Goal: Book appointment/travel/reservation

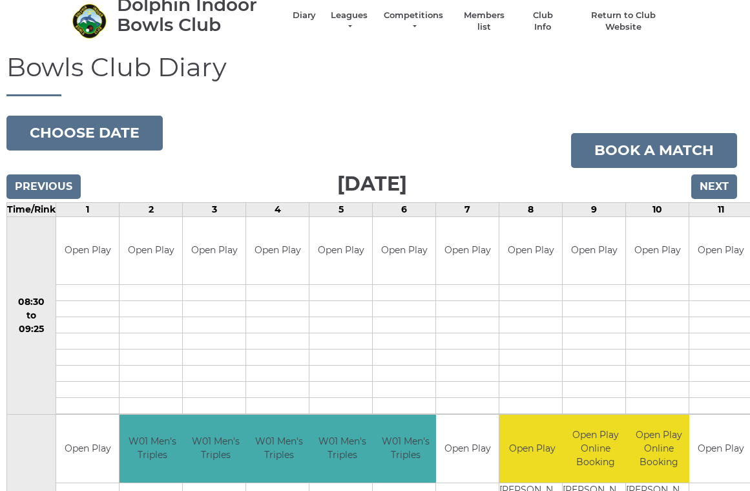
scroll to position [0, 3]
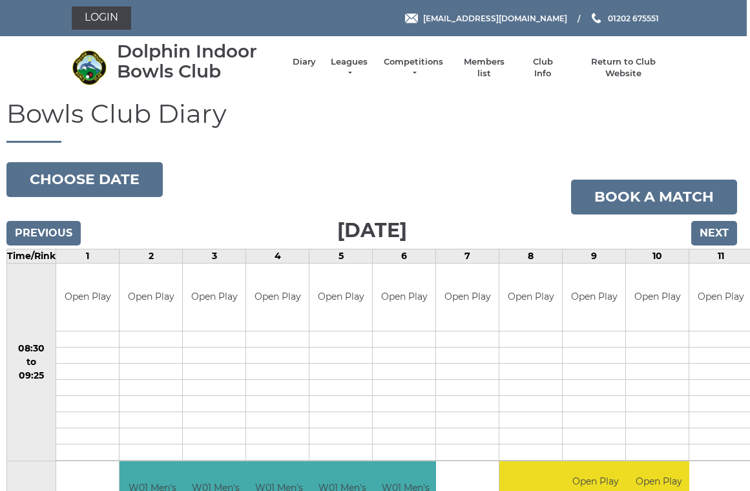
click at [720, 233] on input "Next" at bounding box center [714, 233] width 46 height 25
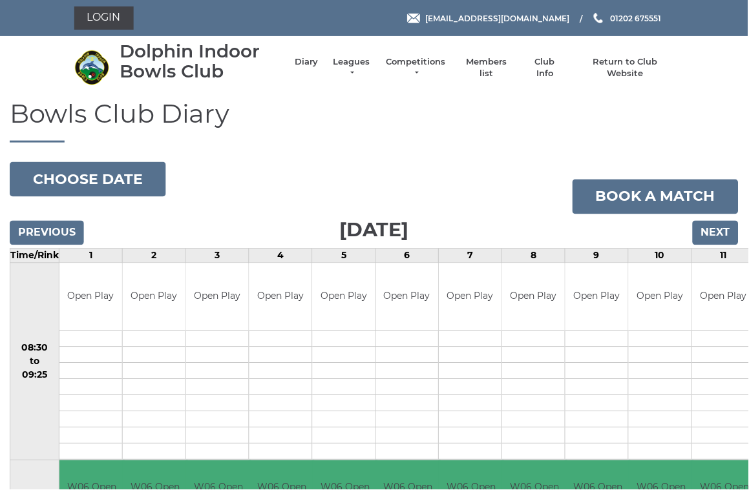
click at [723, 226] on input "Next" at bounding box center [716, 233] width 46 height 25
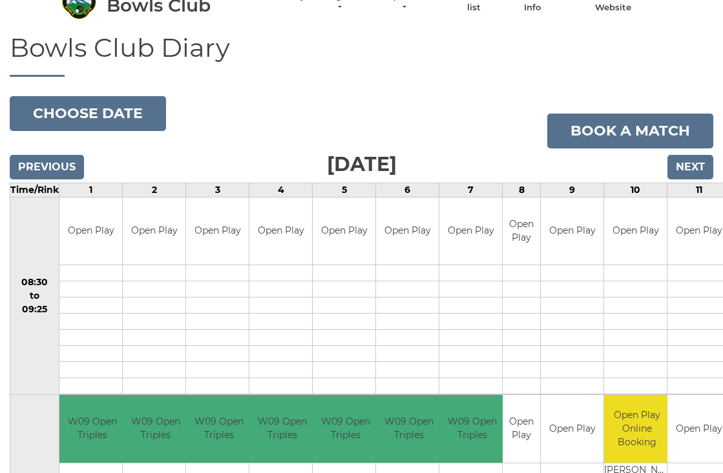
scroll to position [69, 0]
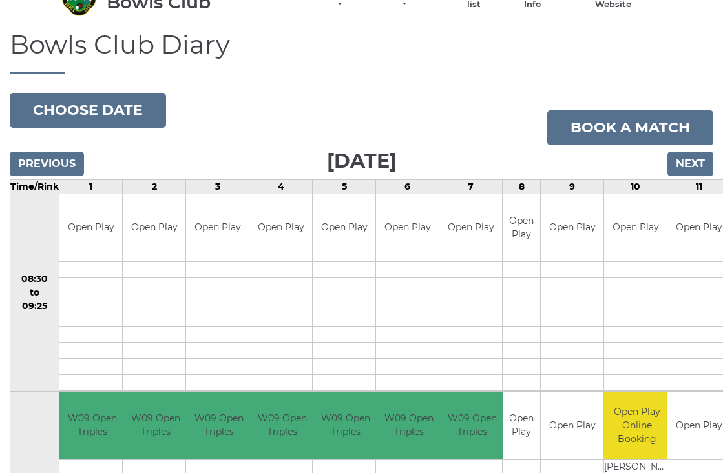
click at [48, 169] on input "Previous" at bounding box center [47, 164] width 74 height 25
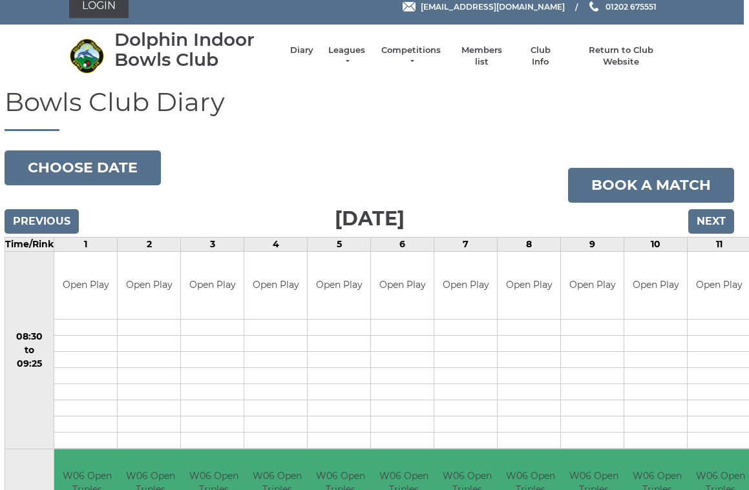
scroll to position [0, 5]
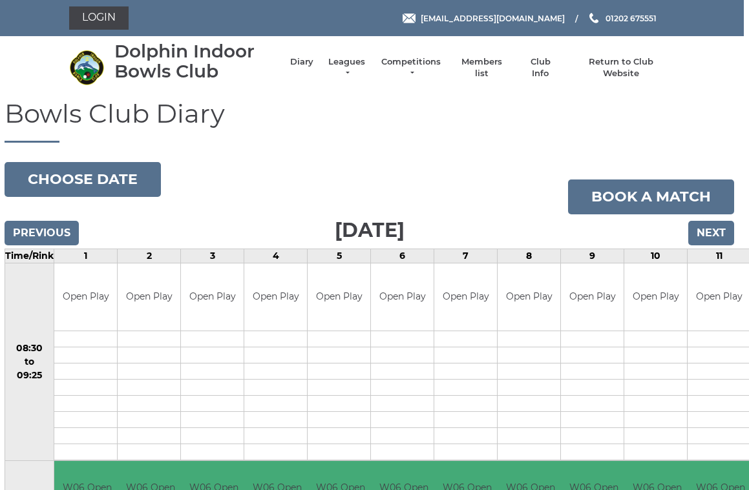
click at [107, 20] on link "Login" at bounding box center [99, 17] width 59 height 23
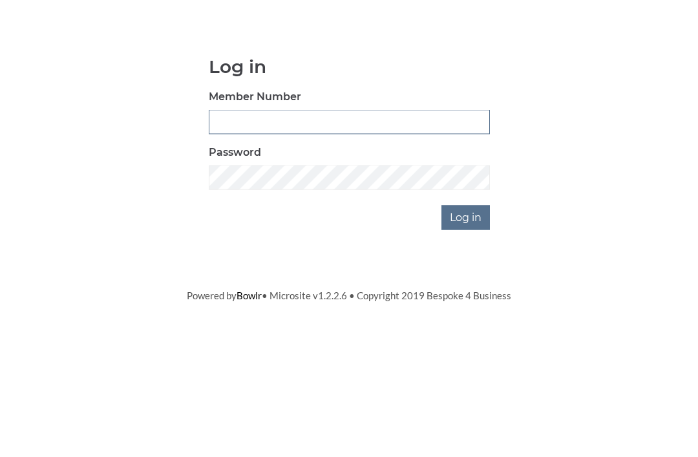
type input "3807"
click at [466, 306] on input "Log in" at bounding box center [465, 318] width 48 height 25
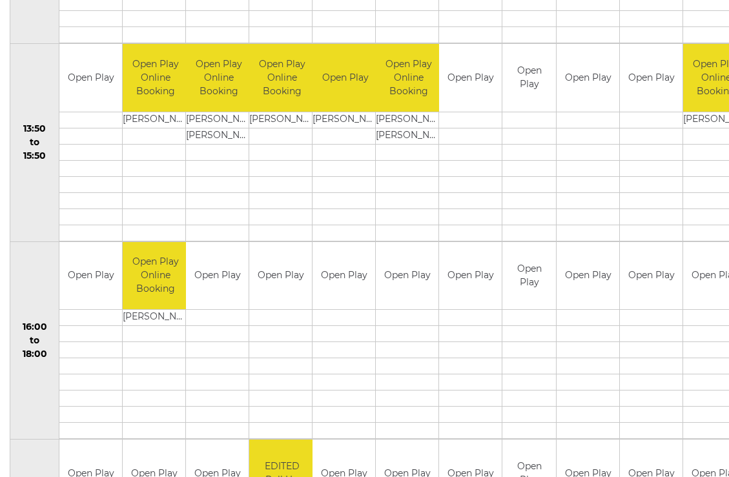
scroll to position [789, 0]
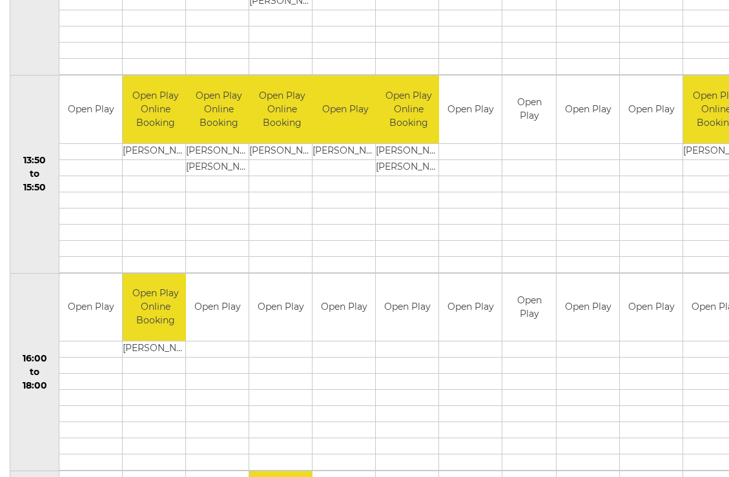
click at [698, 121] on td "Open Play Online Booking" at bounding box center [715, 110] width 65 height 68
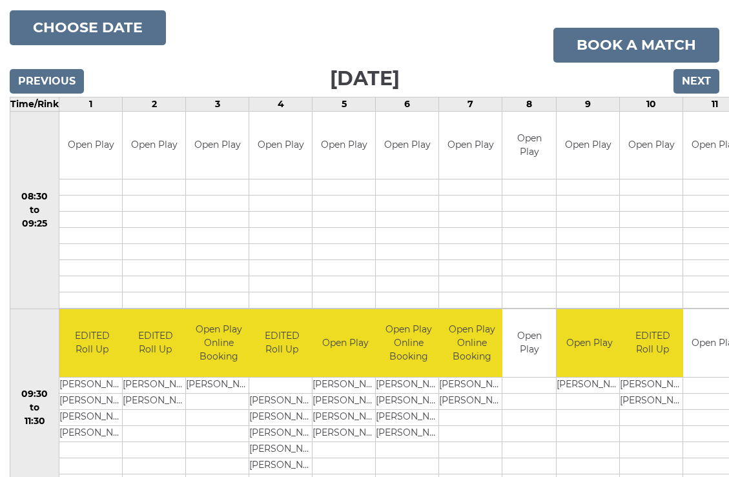
scroll to position [0, 0]
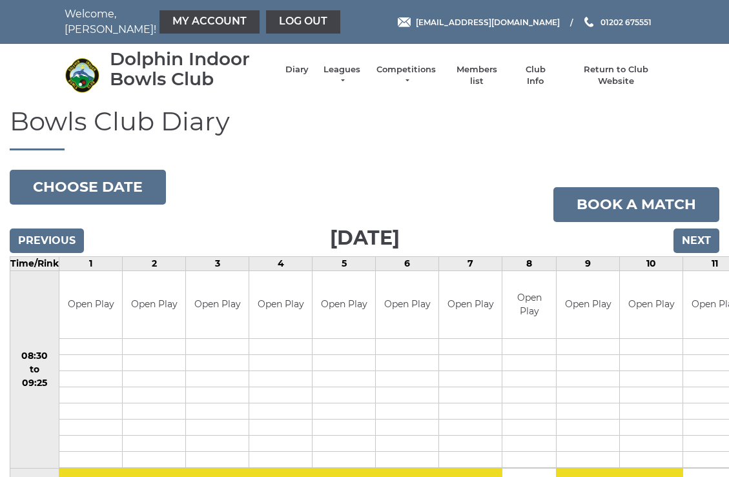
click at [616, 198] on link "Book a match" at bounding box center [637, 204] width 166 height 35
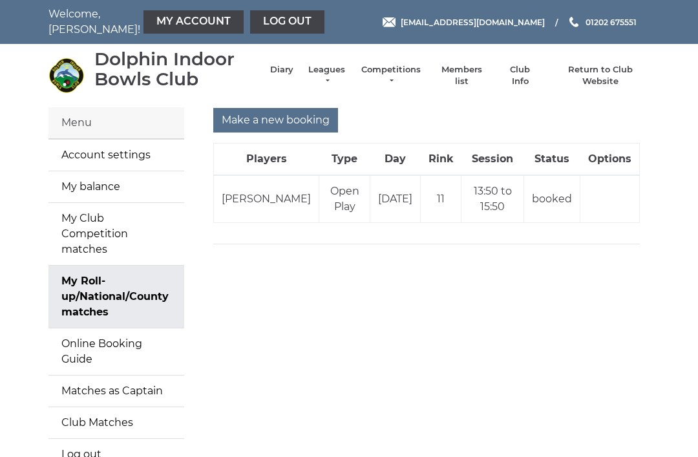
click at [334, 202] on td "Open Play" at bounding box center [344, 199] width 51 height 48
click at [393, 200] on td "[DATE]" at bounding box center [395, 199] width 50 height 48
click at [149, 331] on link "Online Booking Guide" at bounding box center [116, 351] width 136 height 47
click at [272, 117] on input "Make a new booking" at bounding box center [275, 120] width 125 height 25
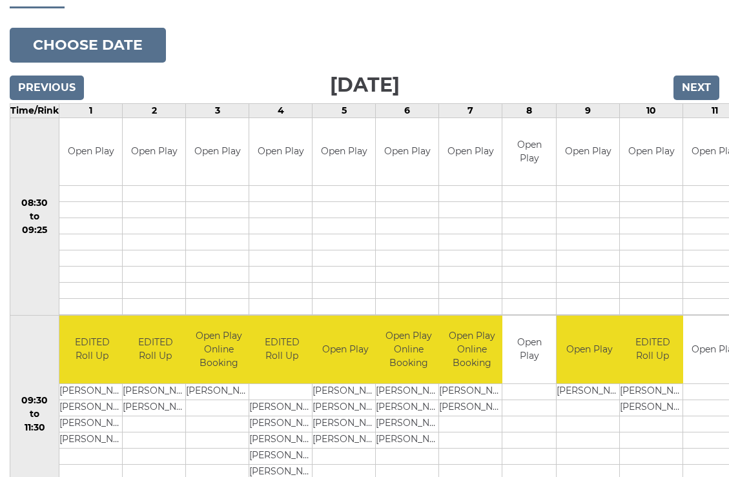
scroll to position [126, 0]
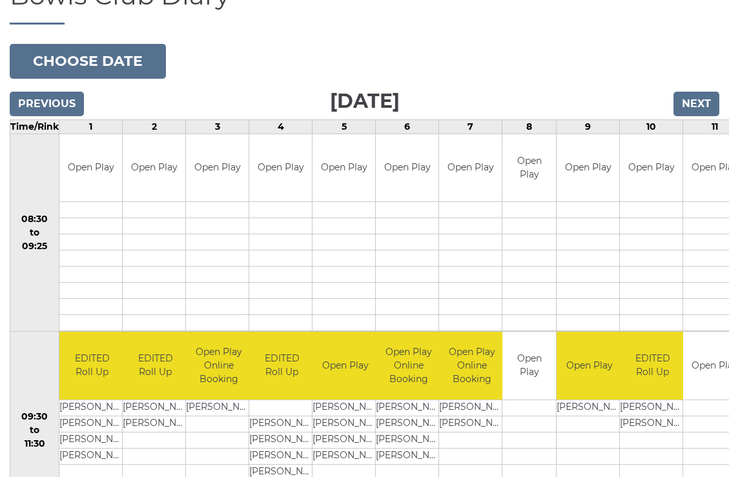
click at [688, 98] on input "Next" at bounding box center [697, 104] width 46 height 25
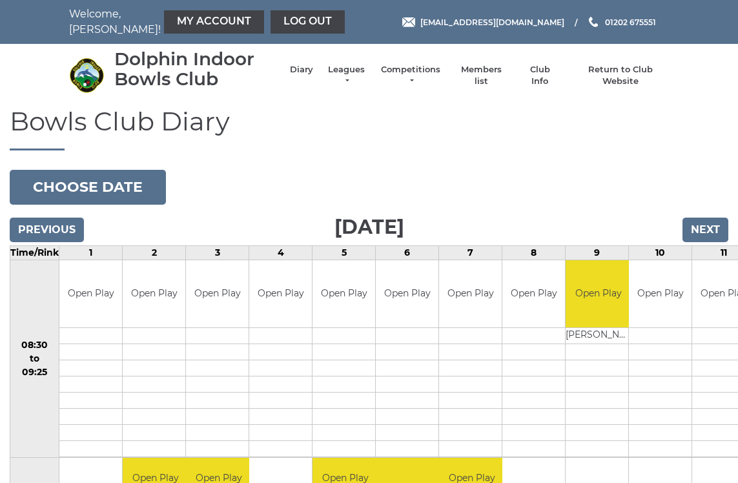
scroll to position [4, 0]
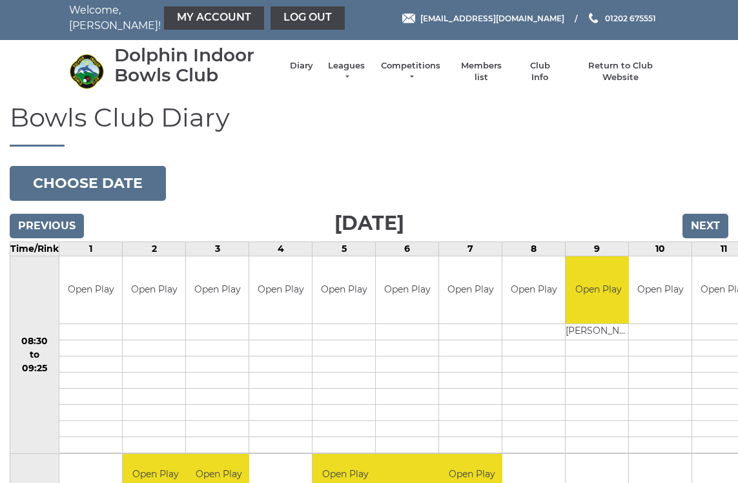
click at [695, 228] on input "Next" at bounding box center [706, 226] width 46 height 25
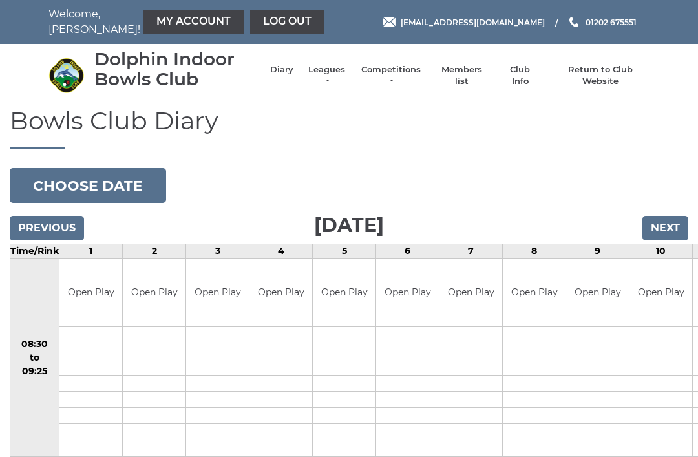
click at [661, 220] on input "Next" at bounding box center [665, 228] width 46 height 25
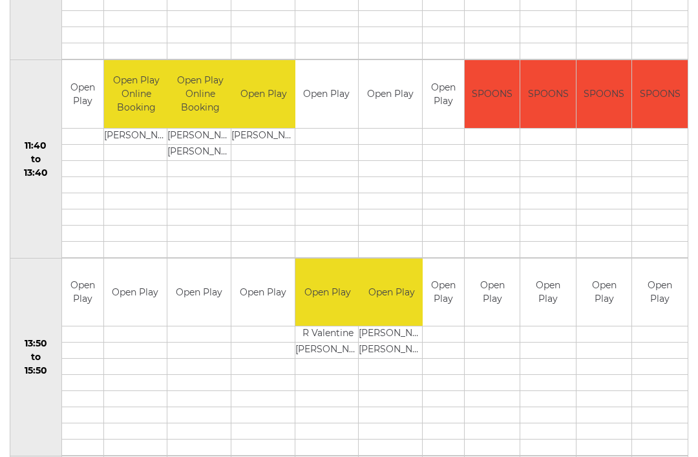
scroll to position [598, 0]
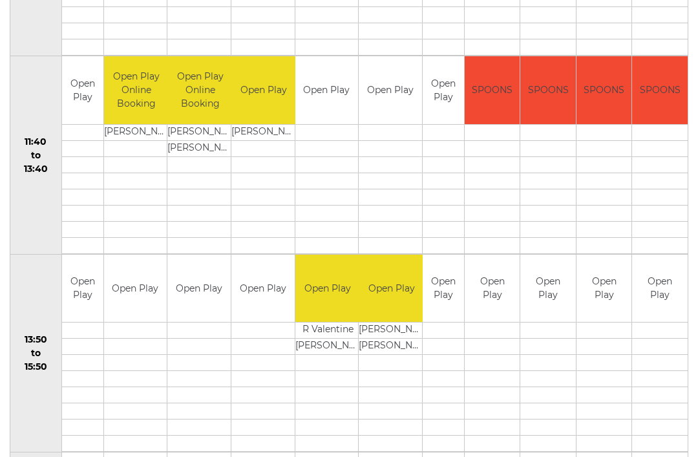
click at [0, 0] on link "Book slot" at bounding box center [0, 0] width 0 height 0
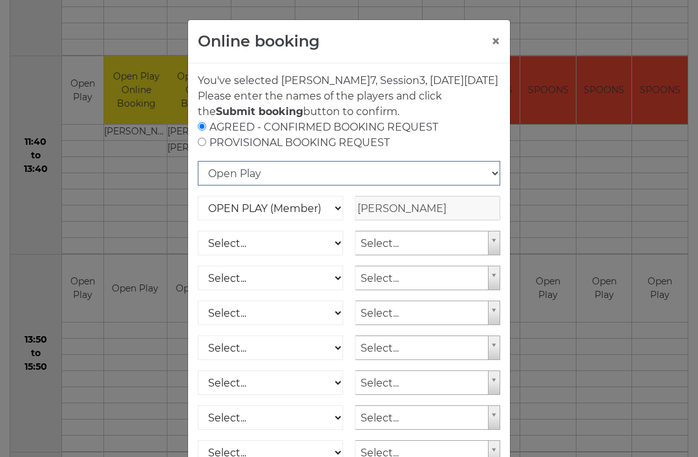
click at [493, 185] on select "Open Play National Competition - Singles National Competition - Pairs National …" at bounding box center [349, 173] width 302 height 25
click at [233, 255] on select "Select... OPEN PLAY (Member) OPEN PLAY (Visitor) SPOONS (Member) SPOONS (Visito…" at bounding box center [270, 243] width 145 height 25
click at [223, 252] on select "Select... OPEN PLAY (Member) OPEN PLAY (Visitor) SPOONS (Member) SPOONS (Visito…" at bounding box center [270, 243] width 145 height 25
select select "1_12"
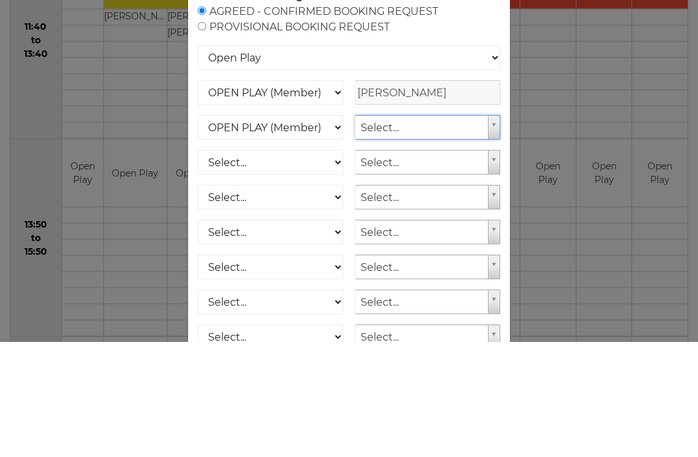
click at [205, 122] on input "radio" at bounding box center [202, 126] width 8 height 8
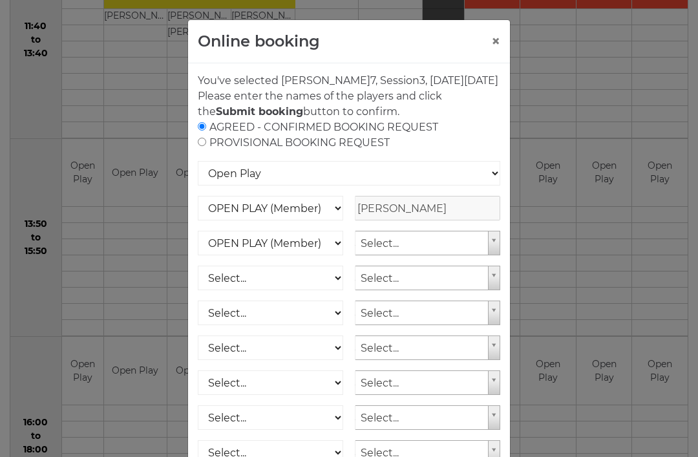
click at [206, 146] on input "radio" at bounding box center [202, 142] width 8 height 8
radio input "true"
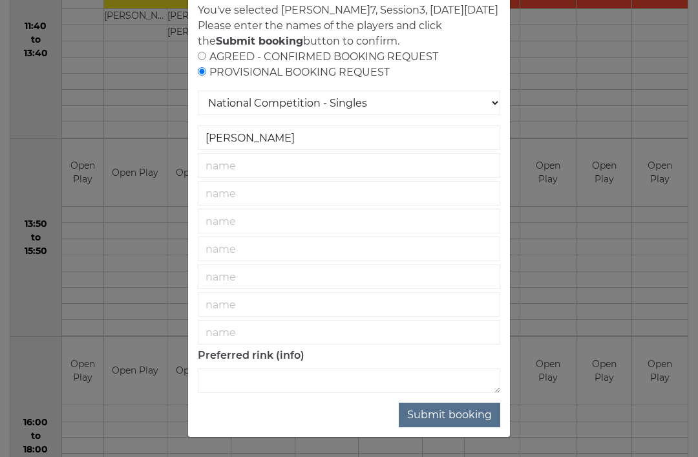
scroll to position [86, 0]
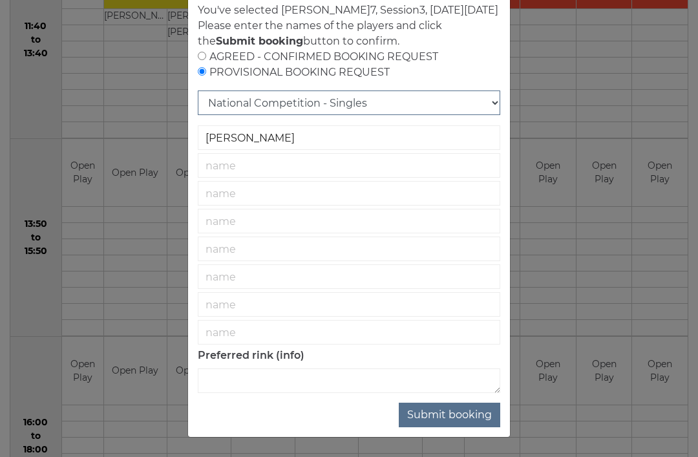
click at [491, 98] on select "National Competition - Singles National Competition - Pairs National Competitio…" at bounding box center [349, 102] width 302 height 25
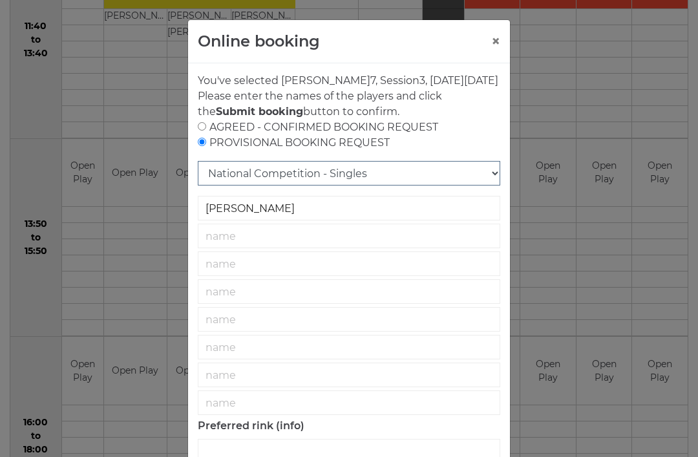
scroll to position [0, 0]
click at [497, 40] on button "×" at bounding box center [495, 42] width 9 height 16
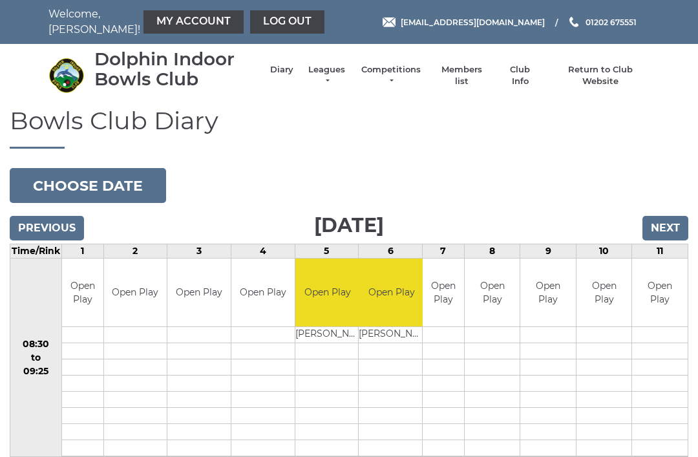
click at [253, 17] on link "Log out" at bounding box center [287, 21] width 74 height 23
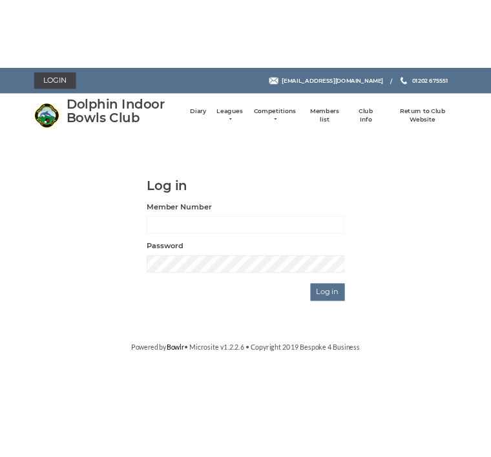
scroll to position [101, 0]
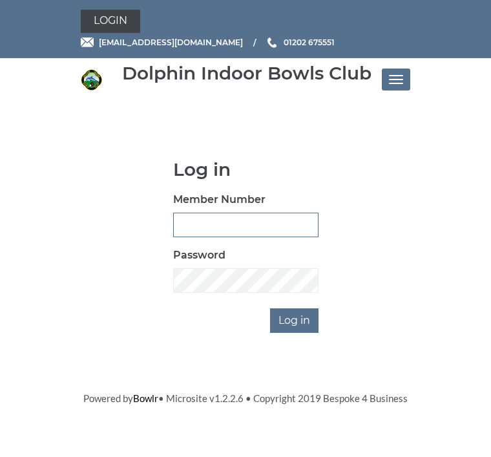
click at [198, 220] on input "Member Number" at bounding box center [245, 224] width 145 height 25
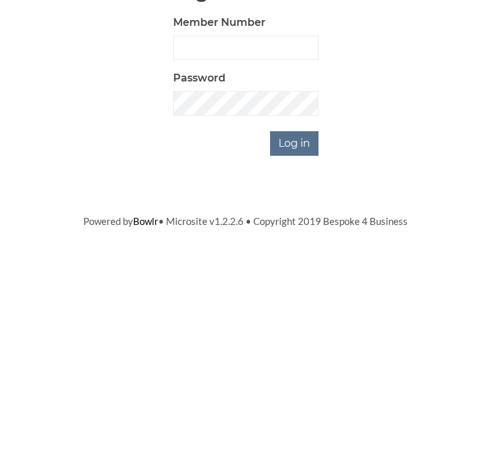
click at [298, 308] on input "Log in" at bounding box center [294, 320] width 48 height 25
